Goal: Task Accomplishment & Management: Manage account settings

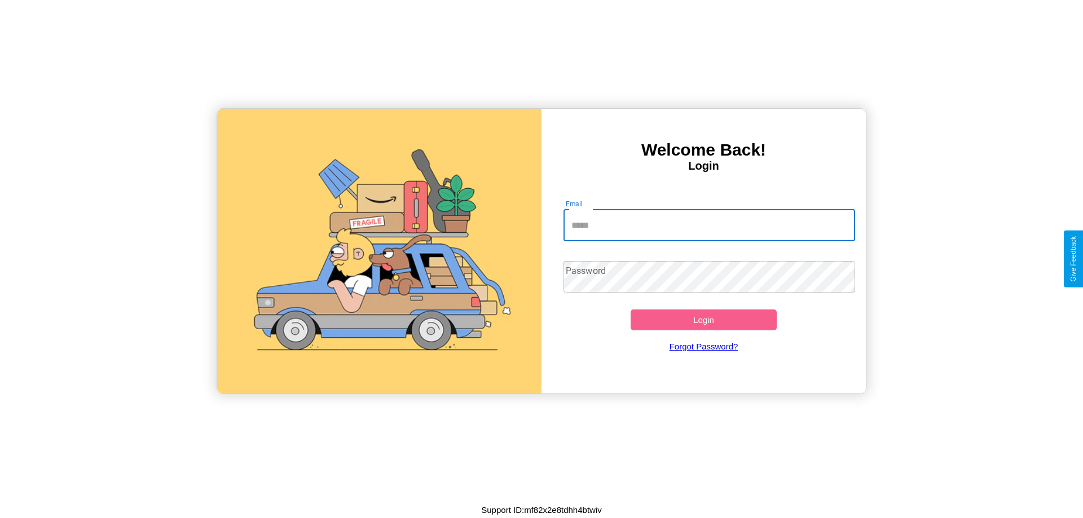
click at [709, 225] on input "Email" at bounding box center [710, 226] width 292 height 32
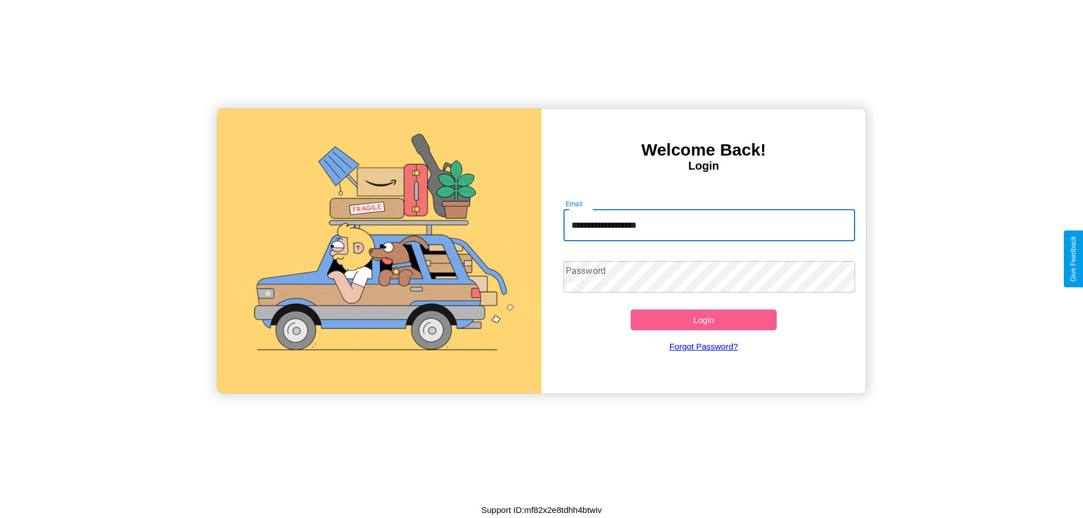
type input "**********"
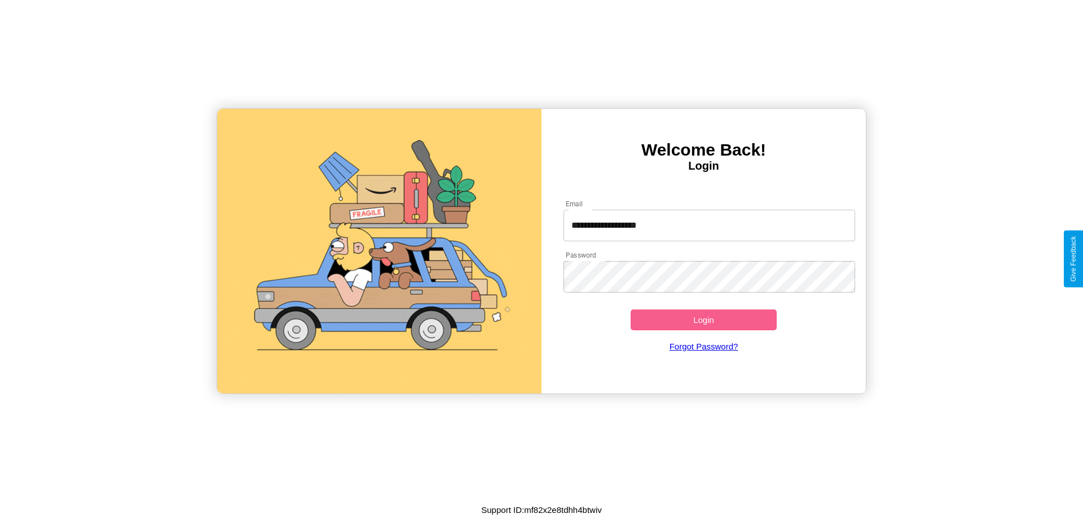
click at [703, 320] on button "Login" at bounding box center [704, 320] width 146 height 21
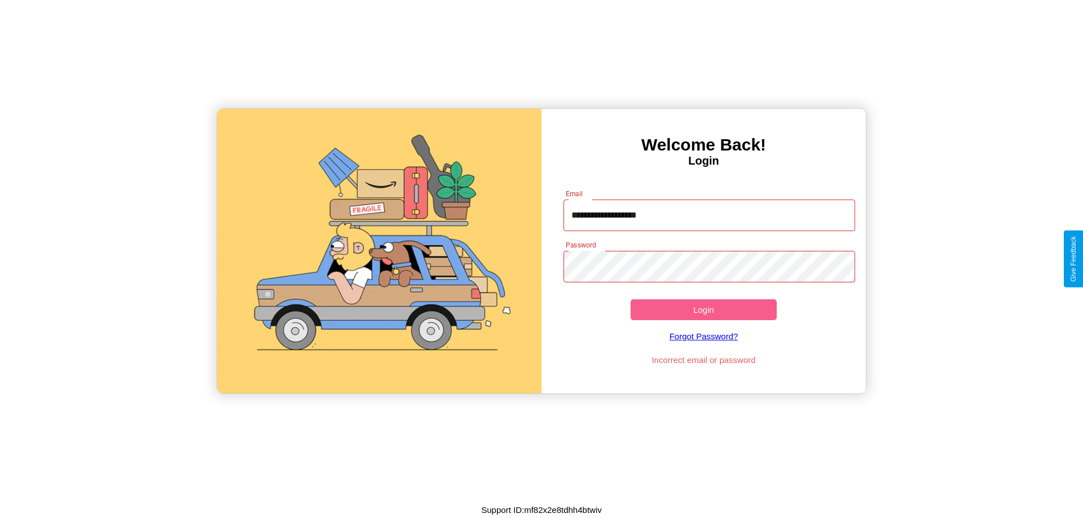
click at [703, 310] on button "Login" at bounding box center [704, 310] width 146 height 21
